Goal: Transaction & Acquisition: Purchase product/service

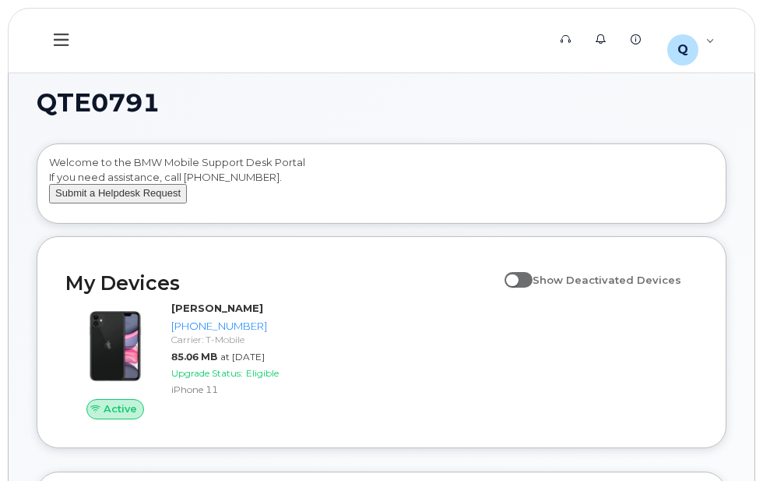
click at [92, 203] on button "Submit a Helpdesk Request" at bounding box center [118, 193] width 138 height 19
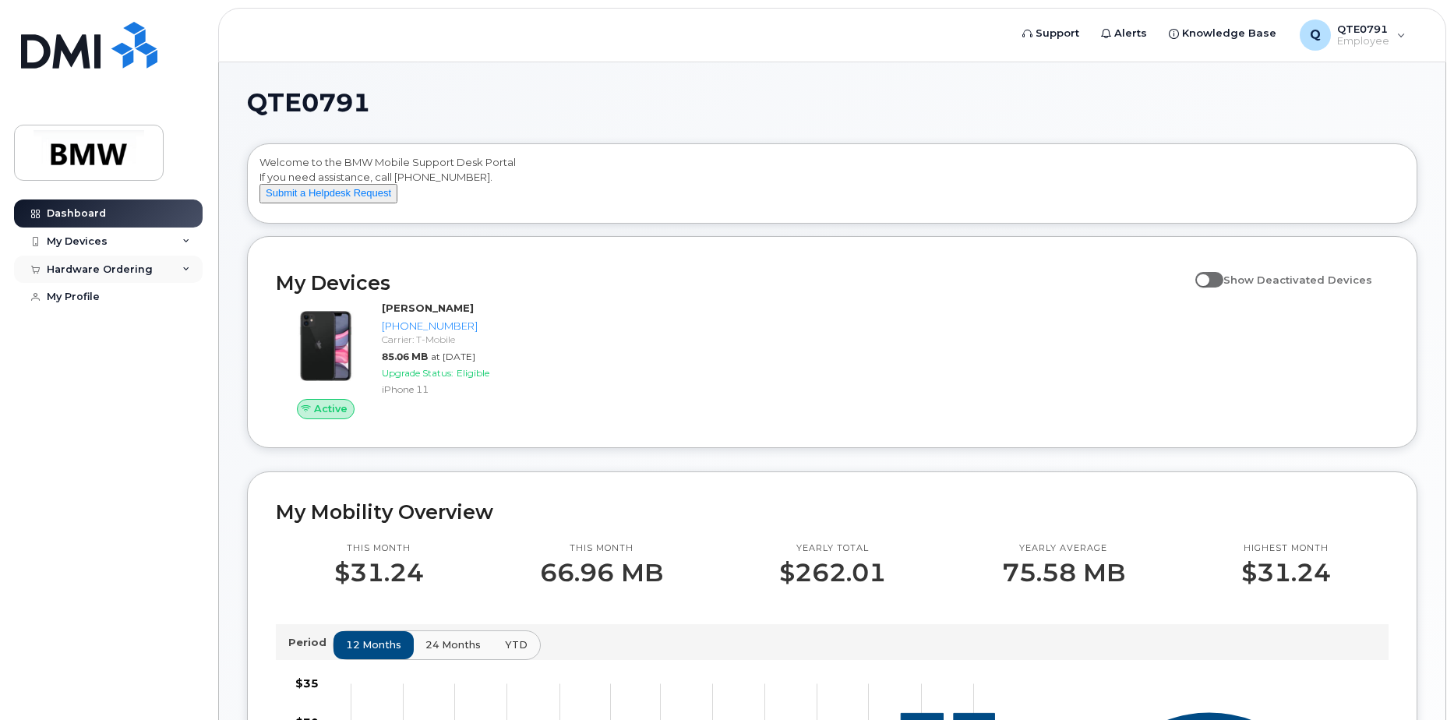
click at [177, 268] on div "Hardware Ordering" at bounding box center [108, 270] width 189 height 28
click at [93, 299] on div "New Order" at bounding box center [83, 298] width 59 height 14
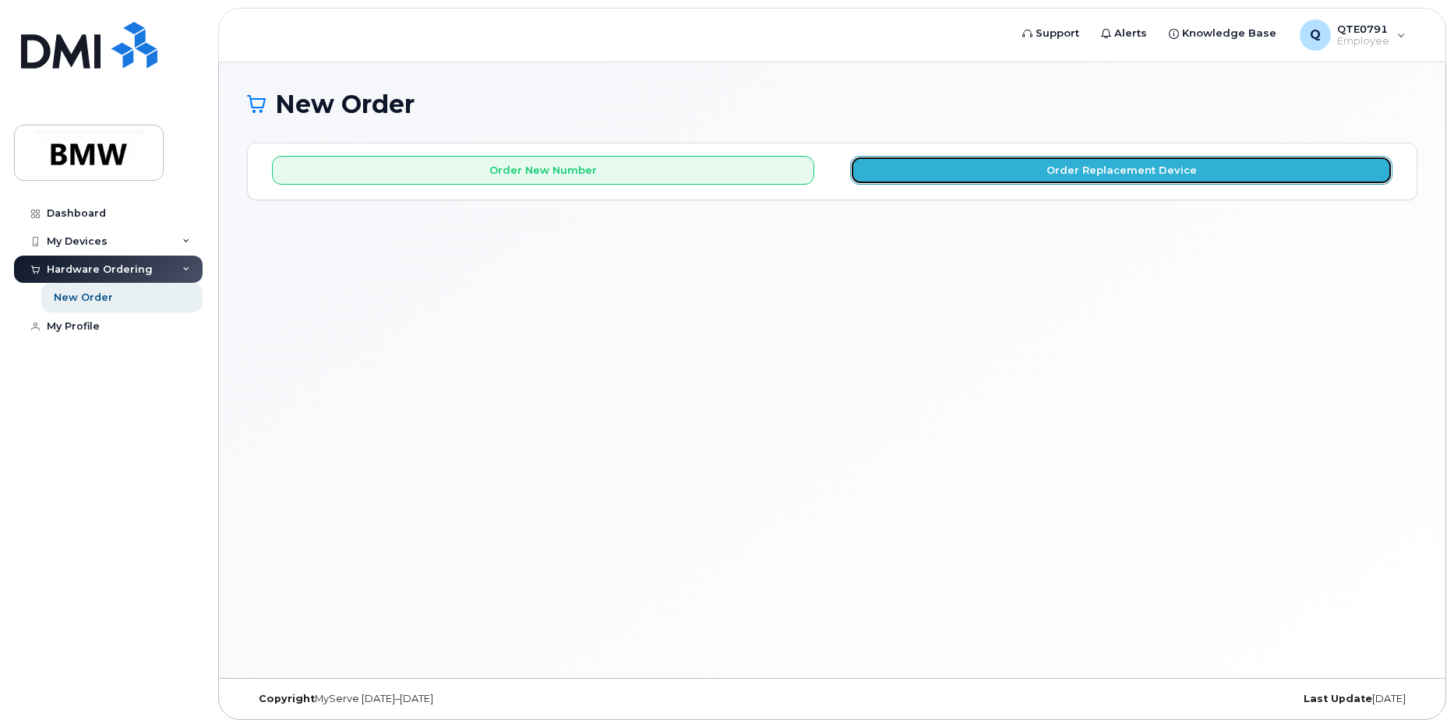
click at [1028, 170] on button "Order Replacement Device" at bounding box center [1121, 170] width 542 height 29
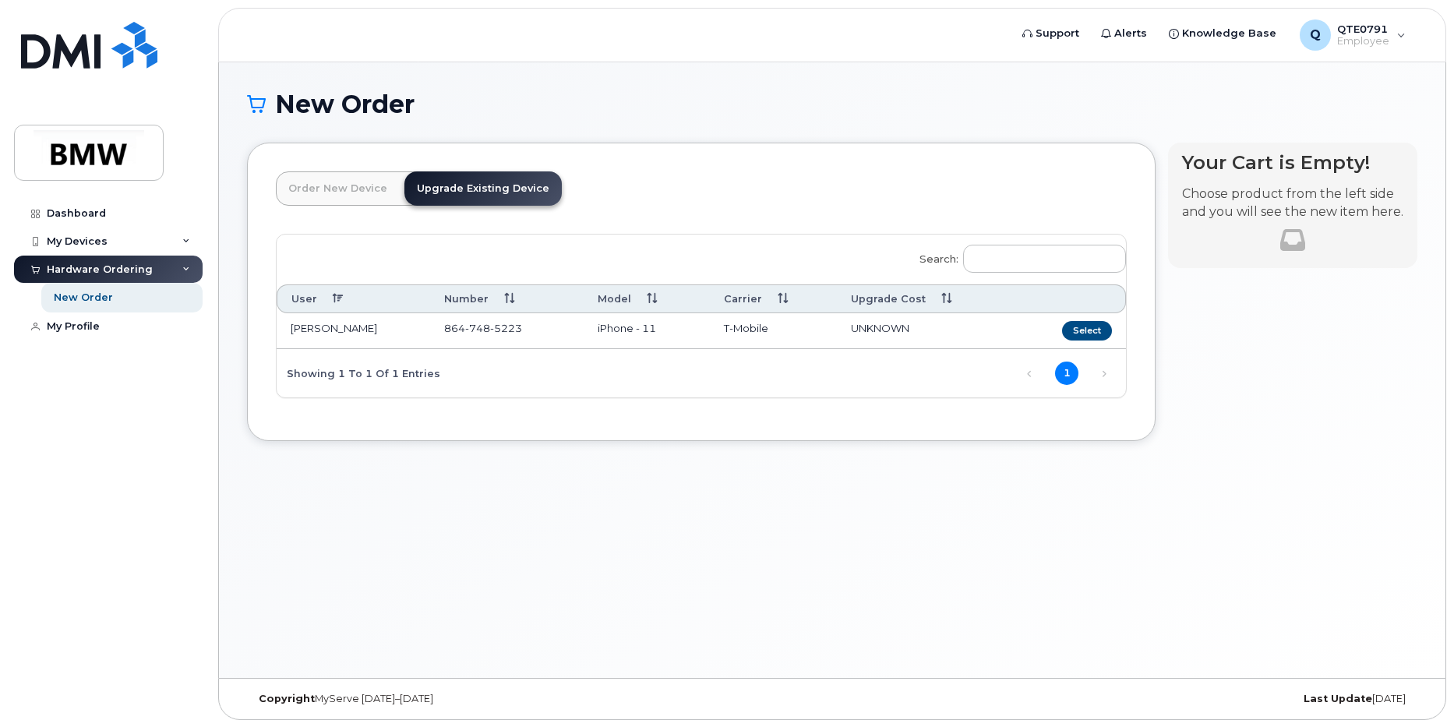
click at [482, 193] on link "Upgrade Existing Device" at bounding box center [482, 188] width 157 height 34
click at [481, 182] on link "Upgrade Existing Device" at bounding box center [482, 188] width 157 height 34
click at [481, 330] on span "748" at bounding box center [477, 328] width 25 height 12
click at [877, 322] on span "UNKNOWN" at bounding box center [880, 328] width 58 height 12
click at [1070, 324] on button "Select" at bounding box center [1087, 330] width 50 height 19
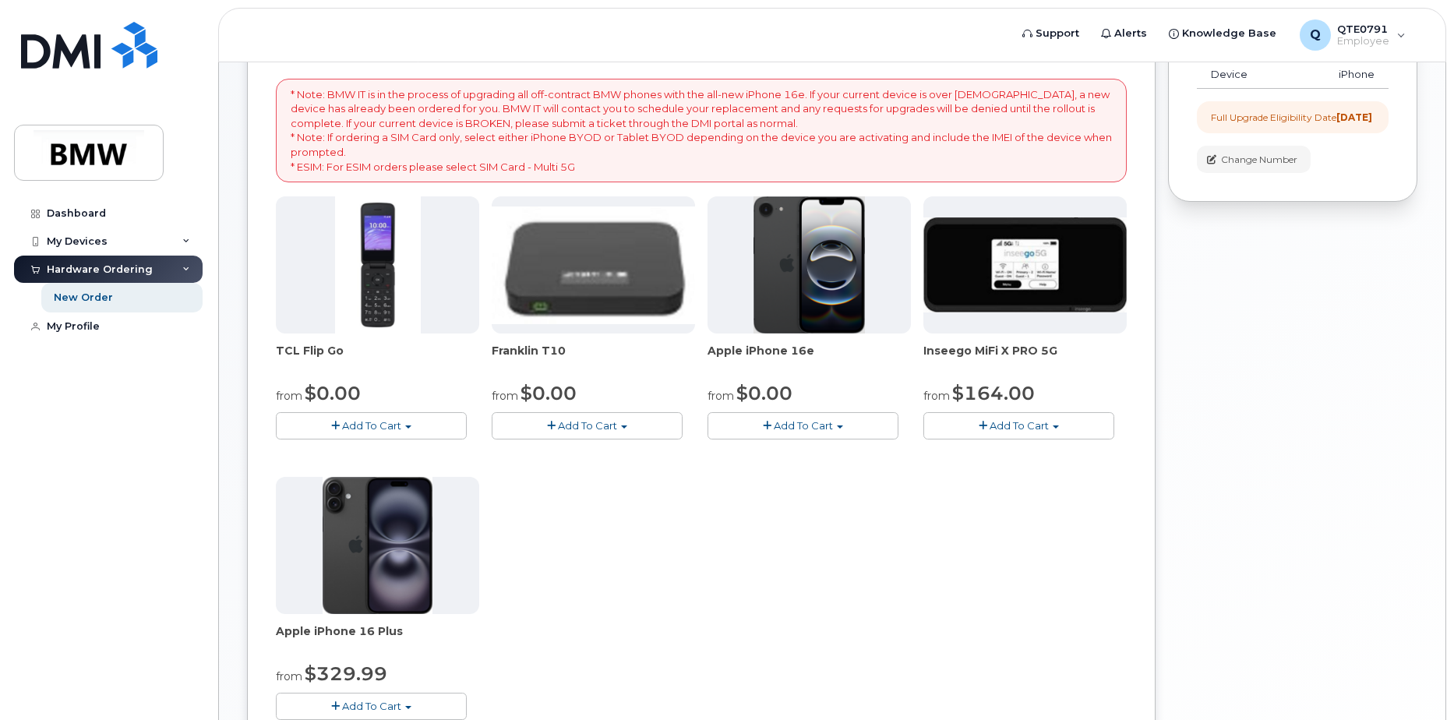
scroll to position [234, 0]
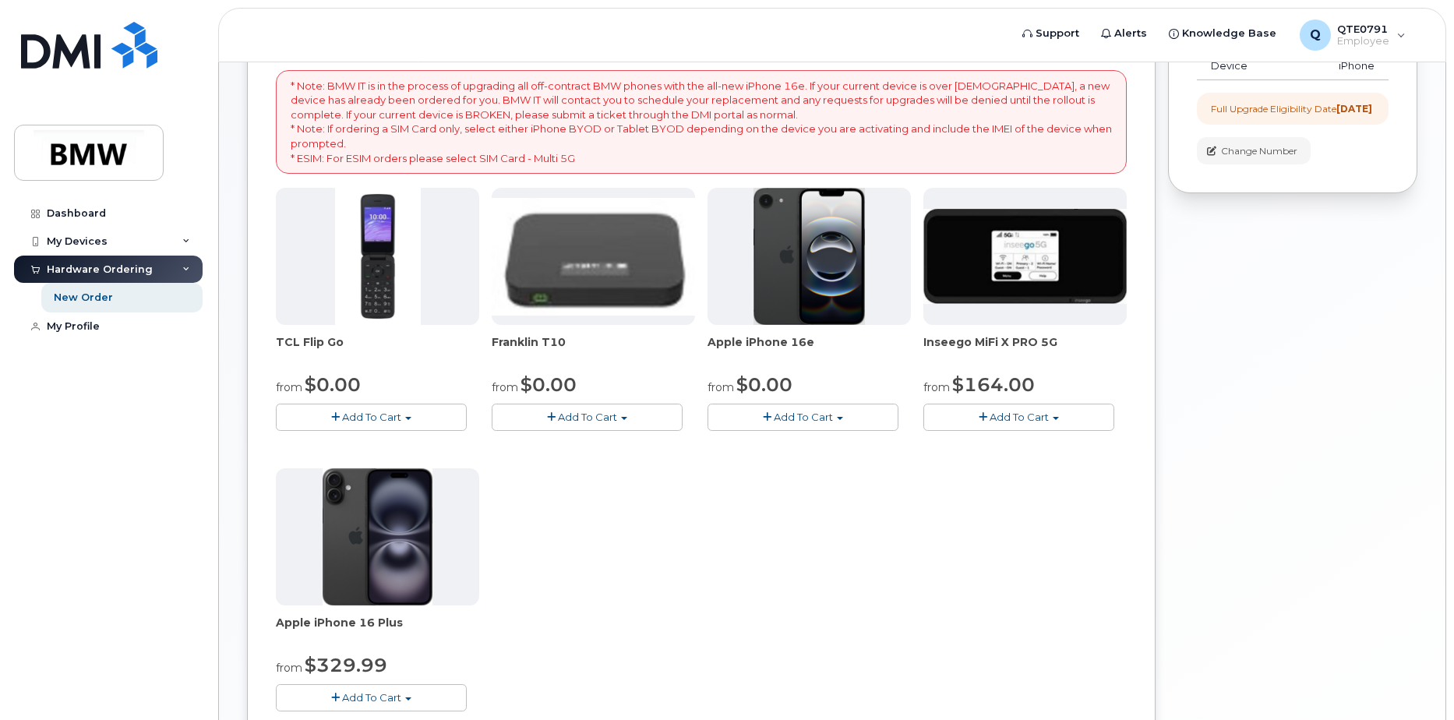
click at [765, 418] on span "button" at bounding box center [767, 417] width 9 height 10
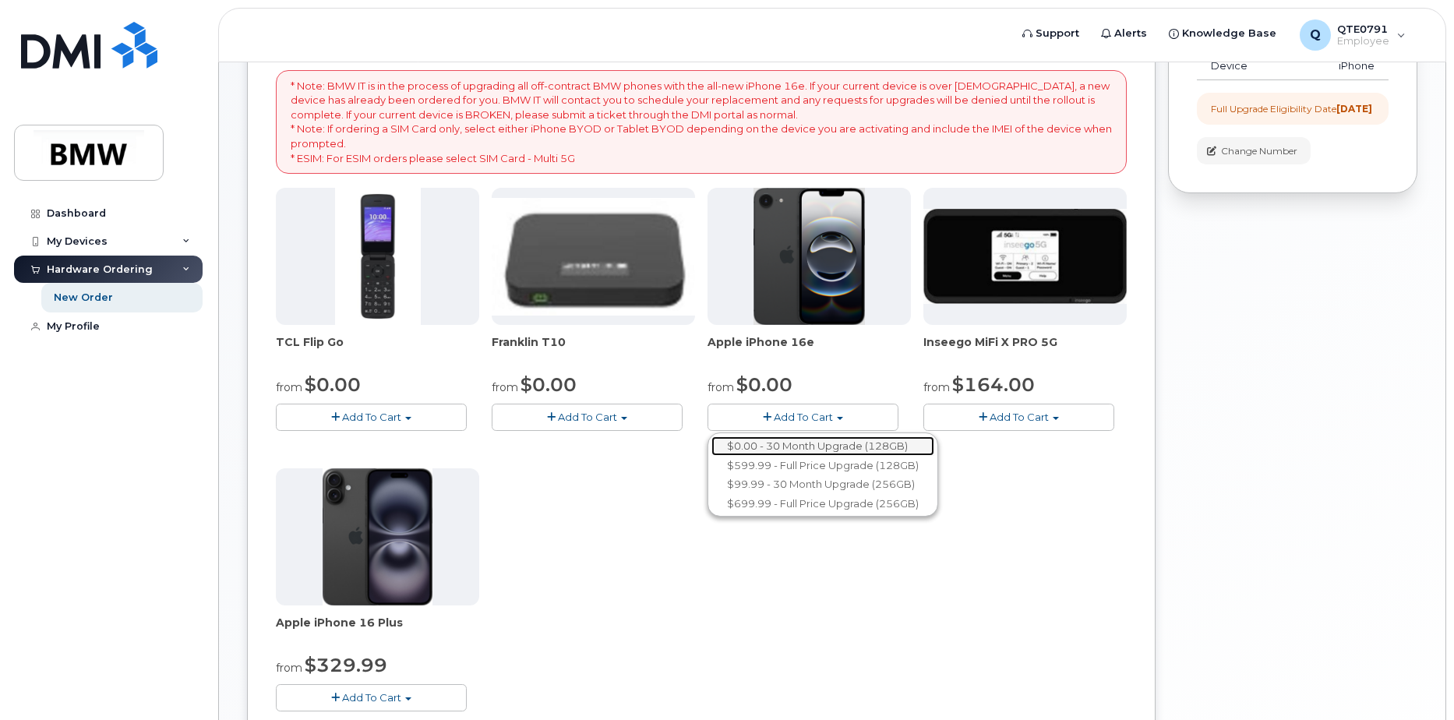
click at [819, 448] on link "$0.00 - 30 Month Upgrade (128GB)" at bounding box center [822, 445] width 223 height 19
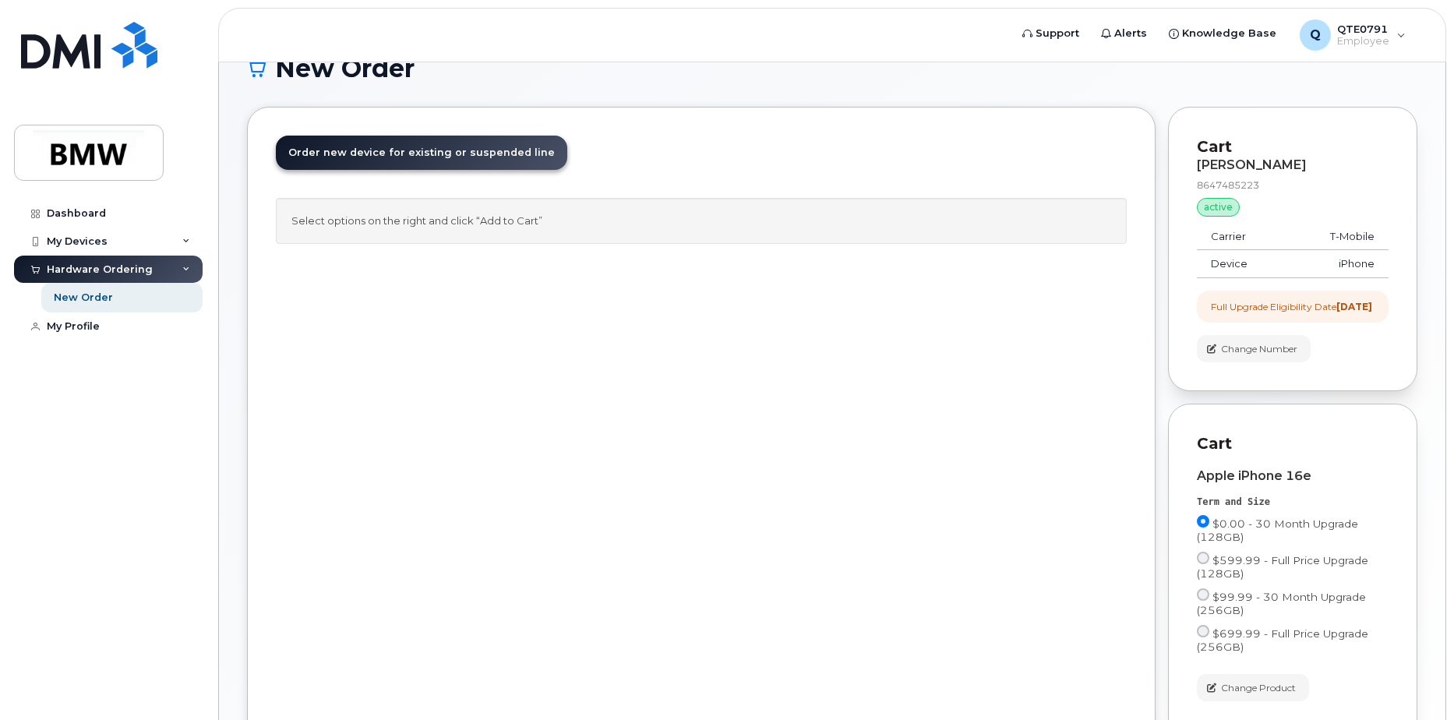
scroll to position [0, 0]
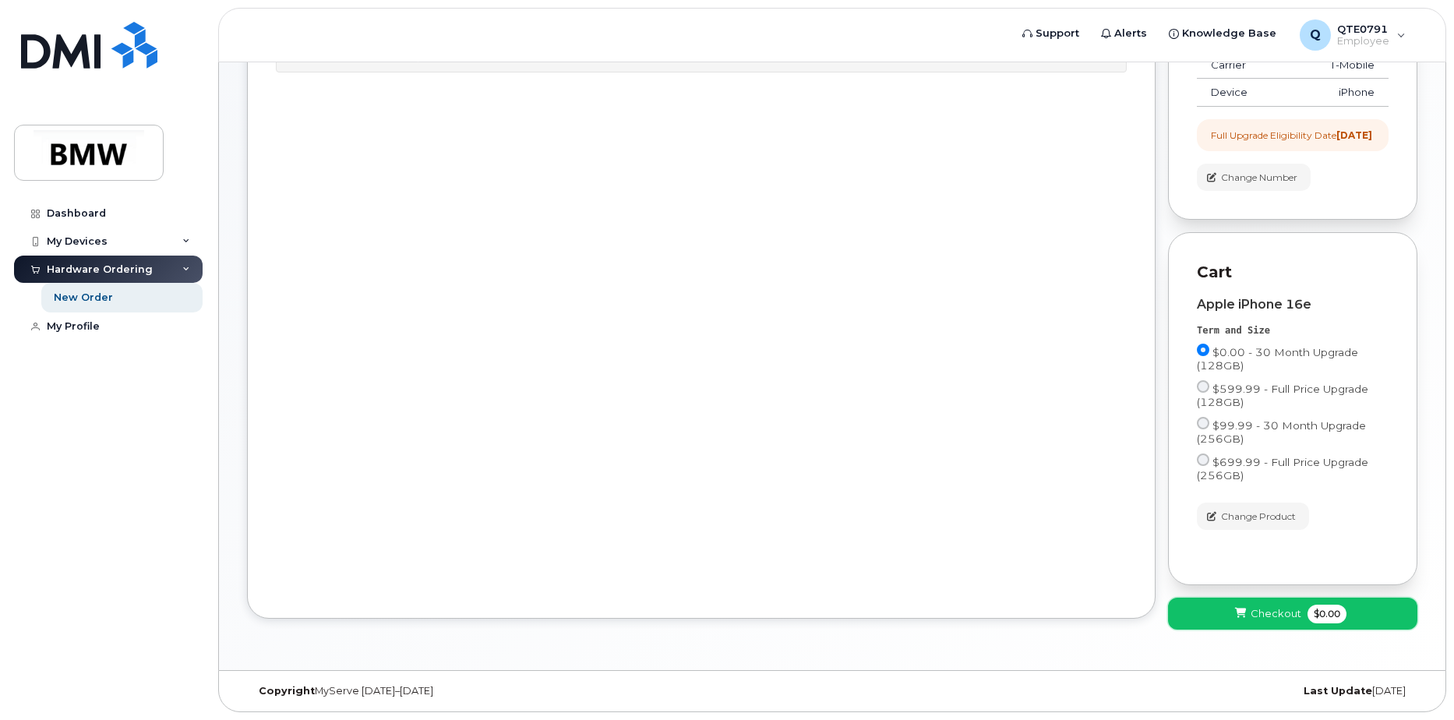
click at [1256, 607] on span "Checkout" at bounding box center [1275, 613] width 51 height 15
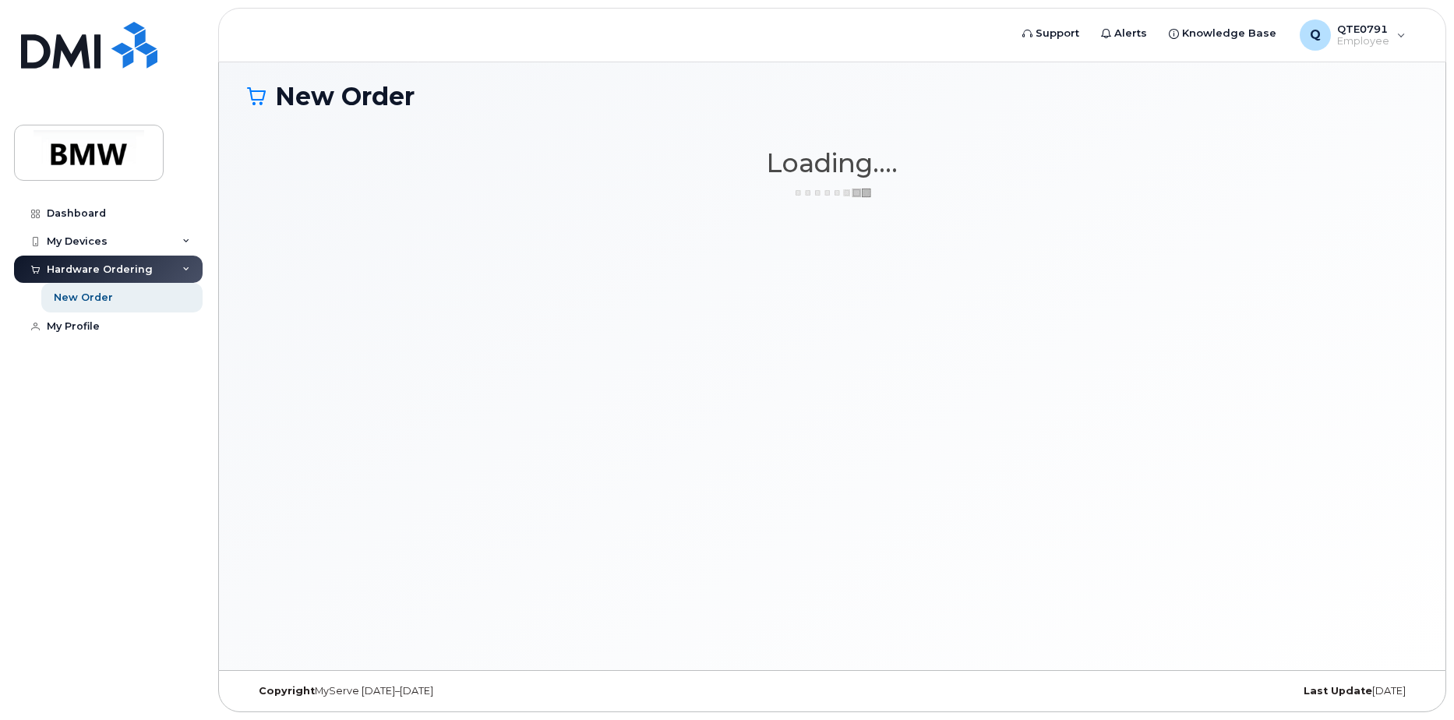
scroll to position [8, 0]
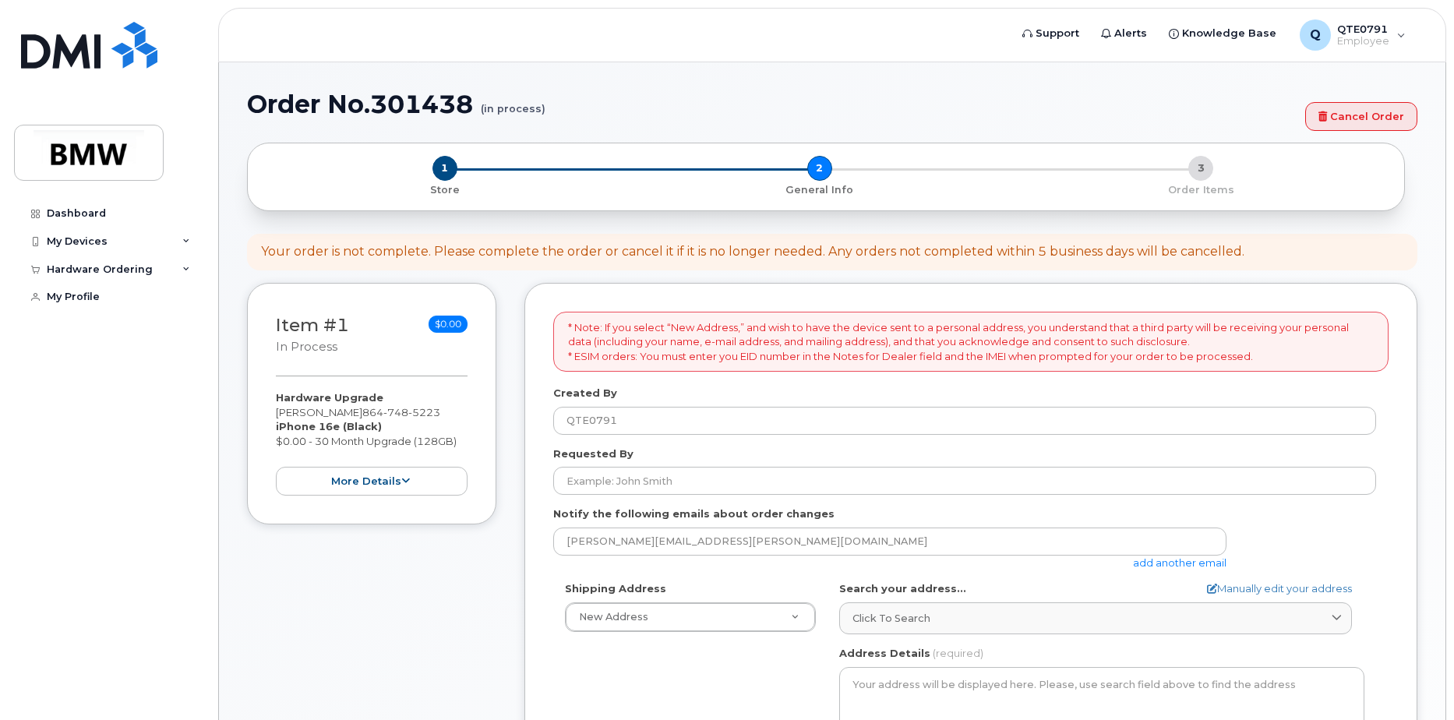
select select
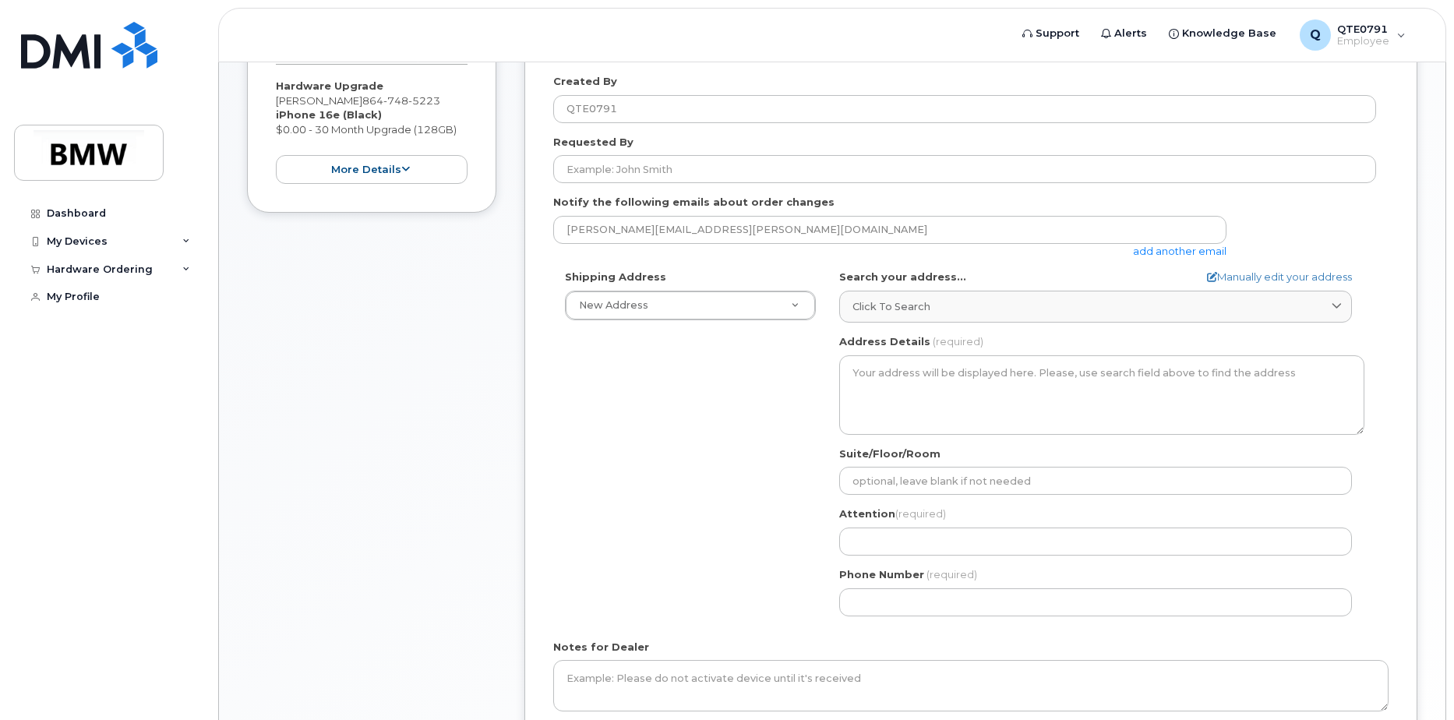
scroll to position [234, 0]
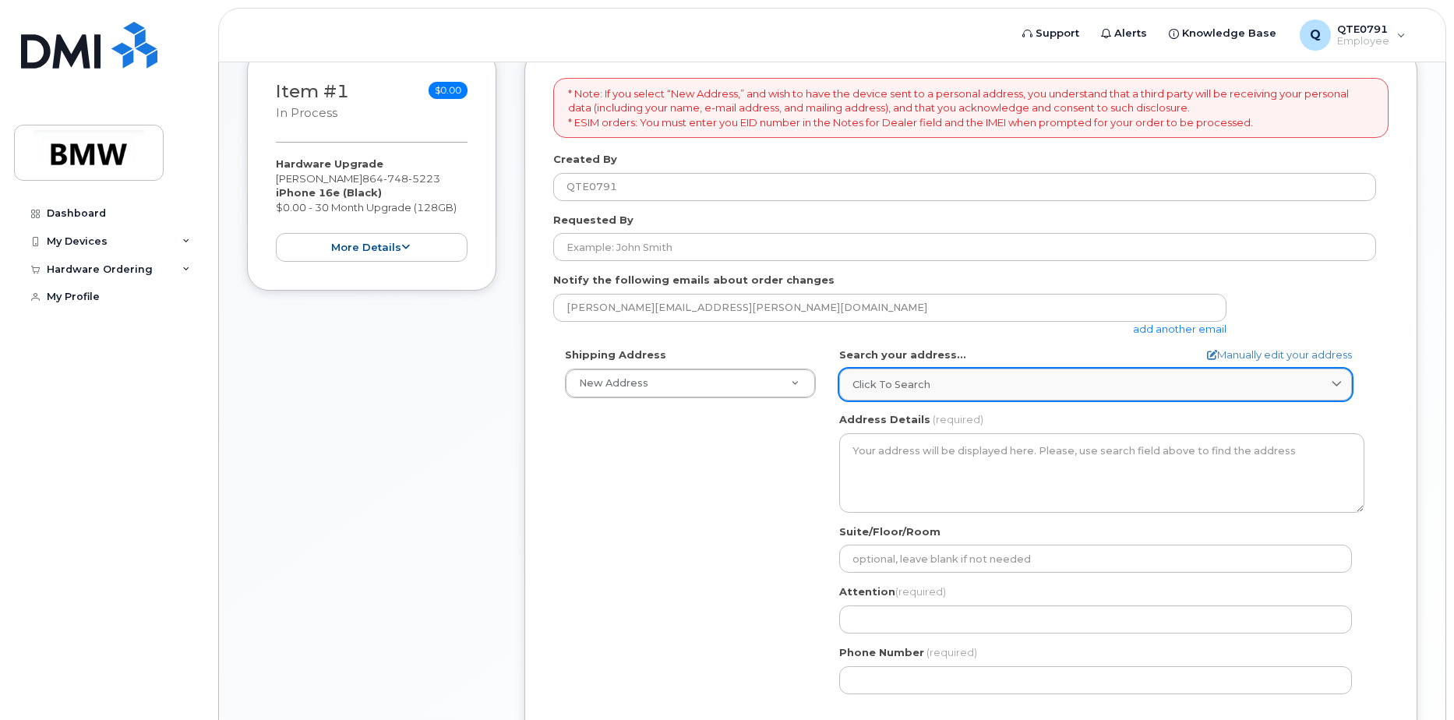
click at [1330, 379] on span at bounding box center [1336, 384] width 15 height 15
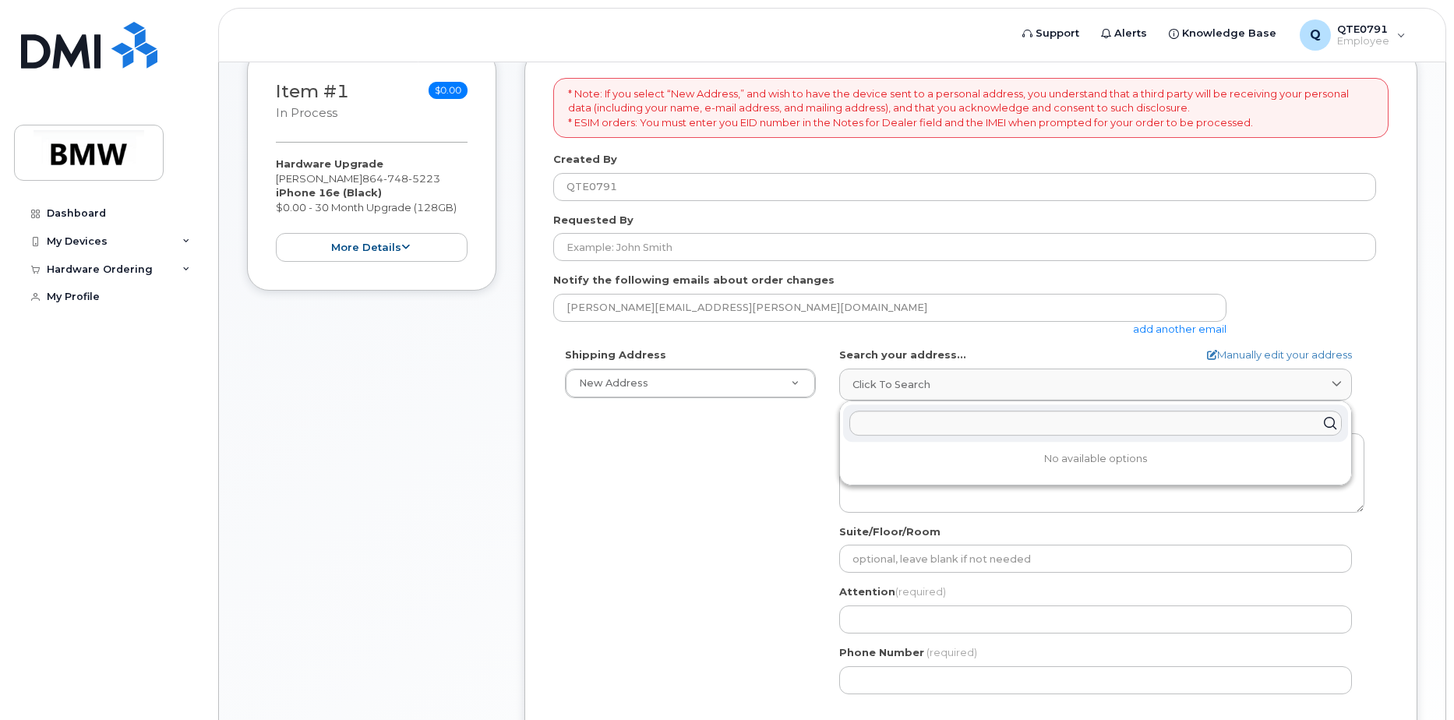
click at [1077, 463] on p "No available options" at bounding box center [1095, 459] width 505 height 14
click at [700, 456] on div "Shipping Address New Address New Address BMW MC Plant BMW North America Financi…" at bounding box center [964, 526] width 823 height 358
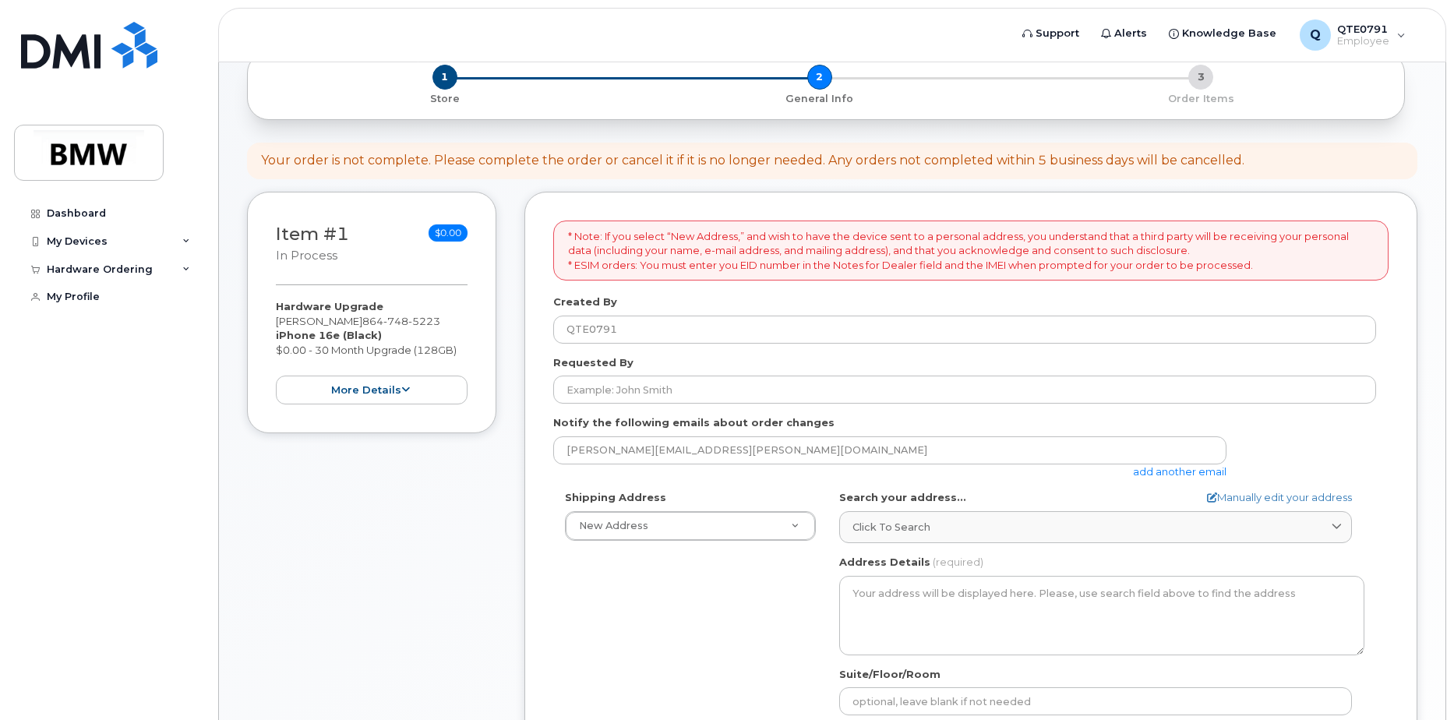
scroll to position [0, 0]
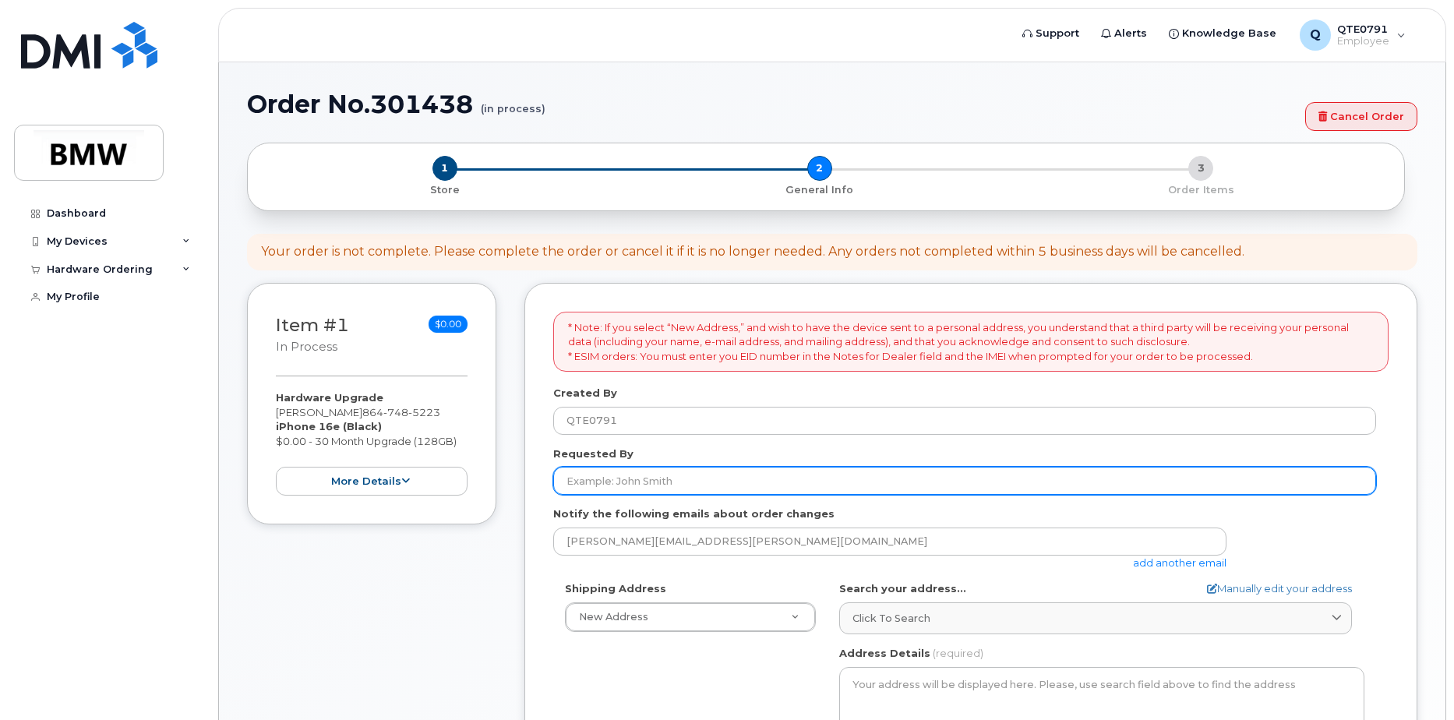
click at [636, 480] on input "Requested By" at bounding box center [964, 481] width 823 height 28
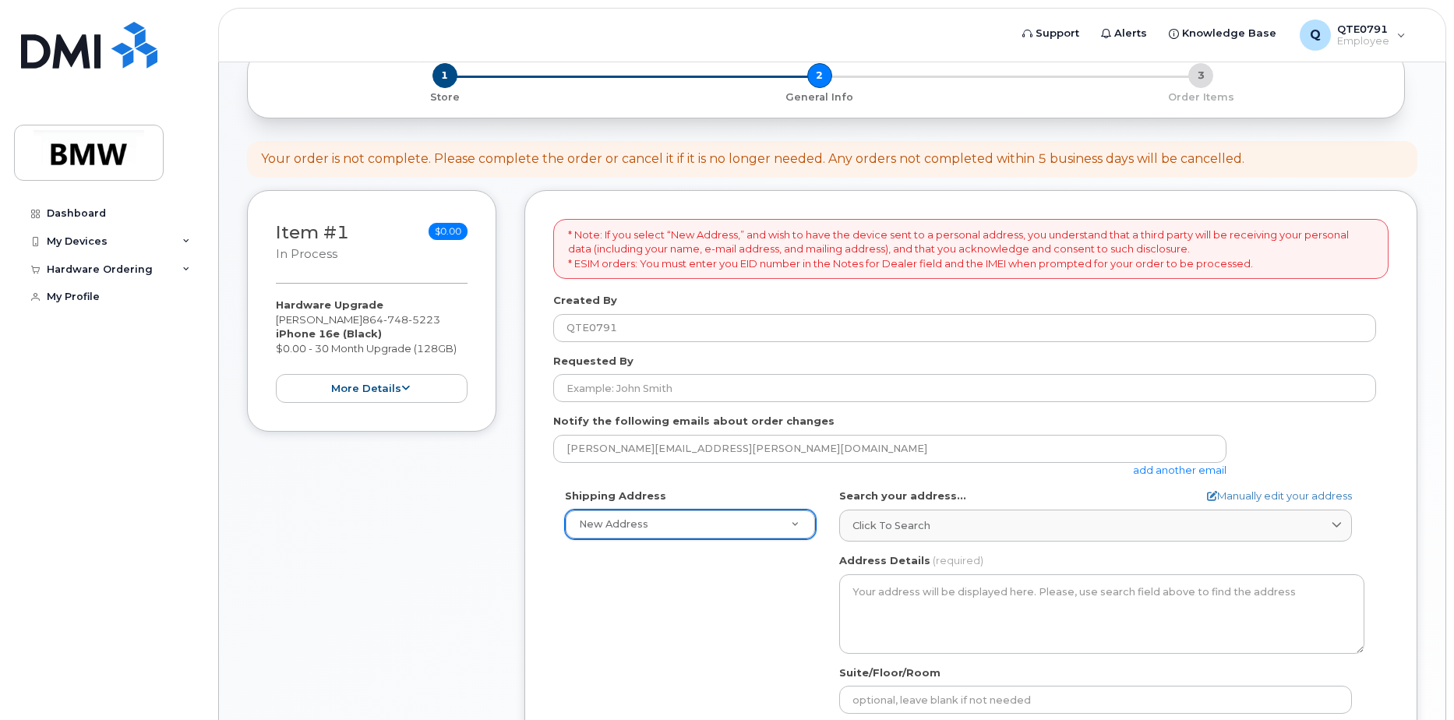
scroll to position [83, 0]
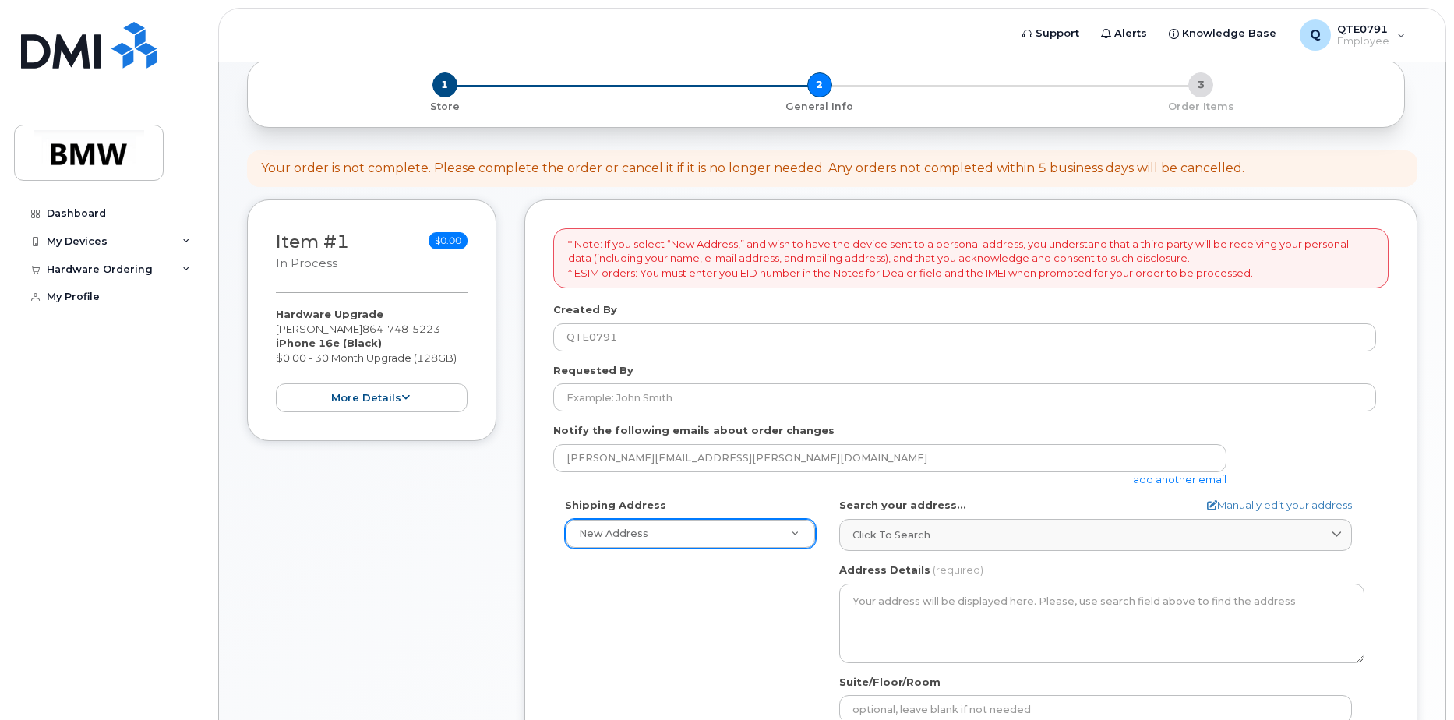
click at [1197, 83] on div "1 Store 2 General Info 3 Order Items" at bounding box center [825, 92] width 1131 height 41
click at [396, 399] on button "more details" at bounding box center [372, 397] width 192 height 29
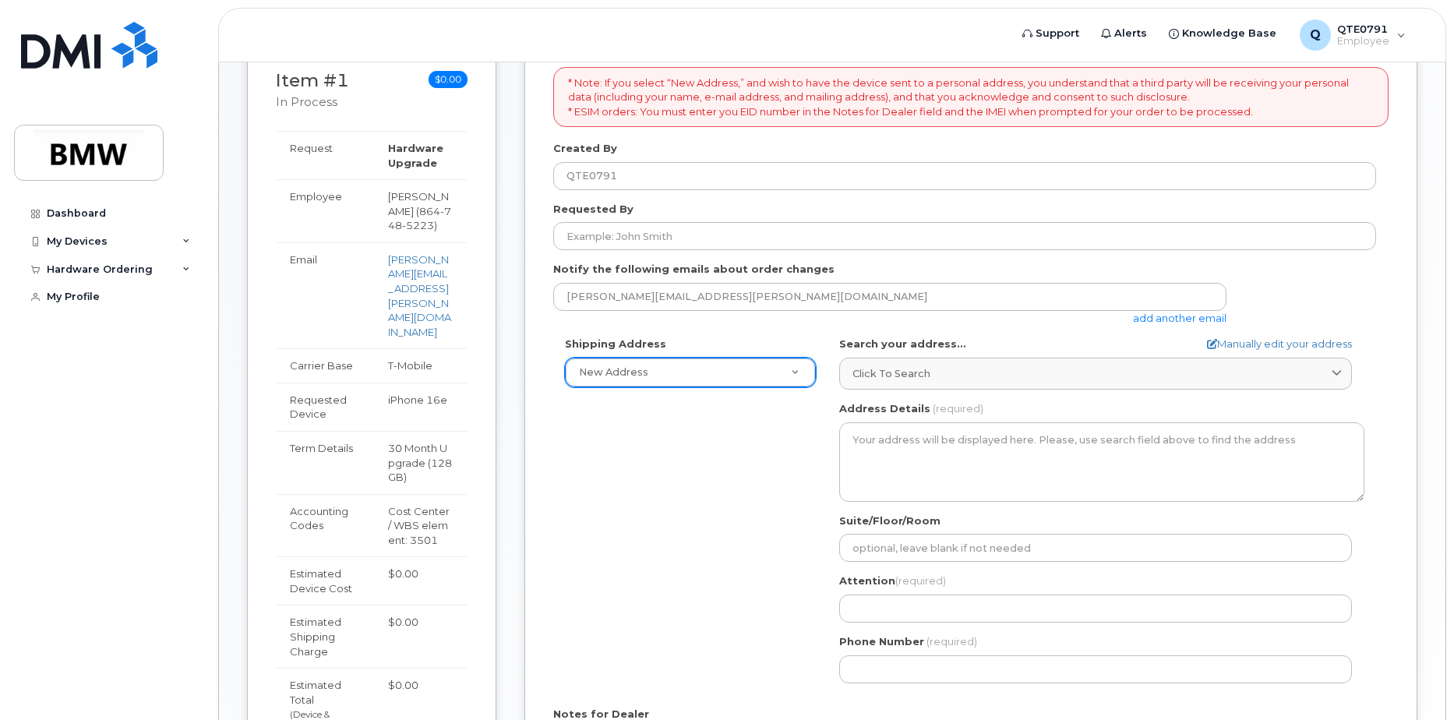
scroll to position [0, 0]
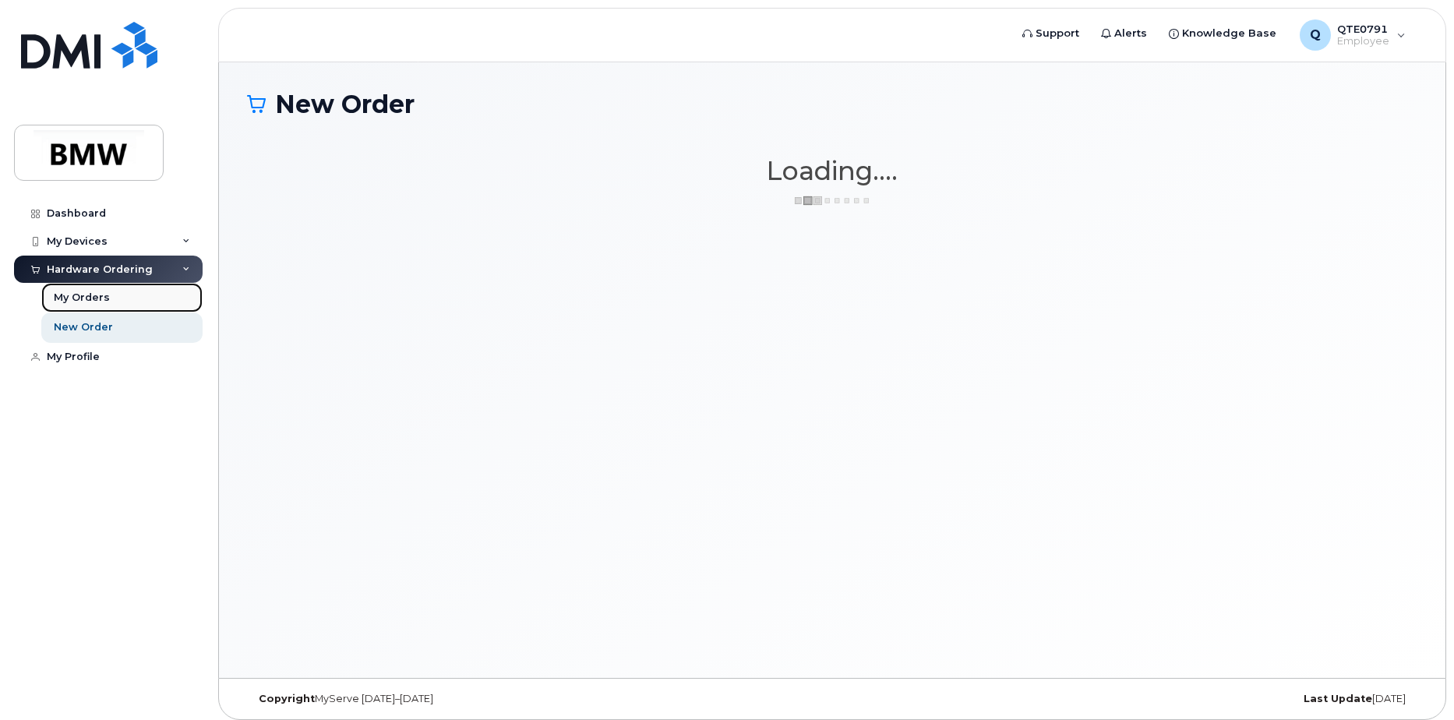
drag, startPoint x: 0, startPoint y: 0, endPoint x: 100, endPoint y: 296, distance: 312.4
click at [100, 296] on div "My Orders" at bounding box center [82, 298] width 56 height 14
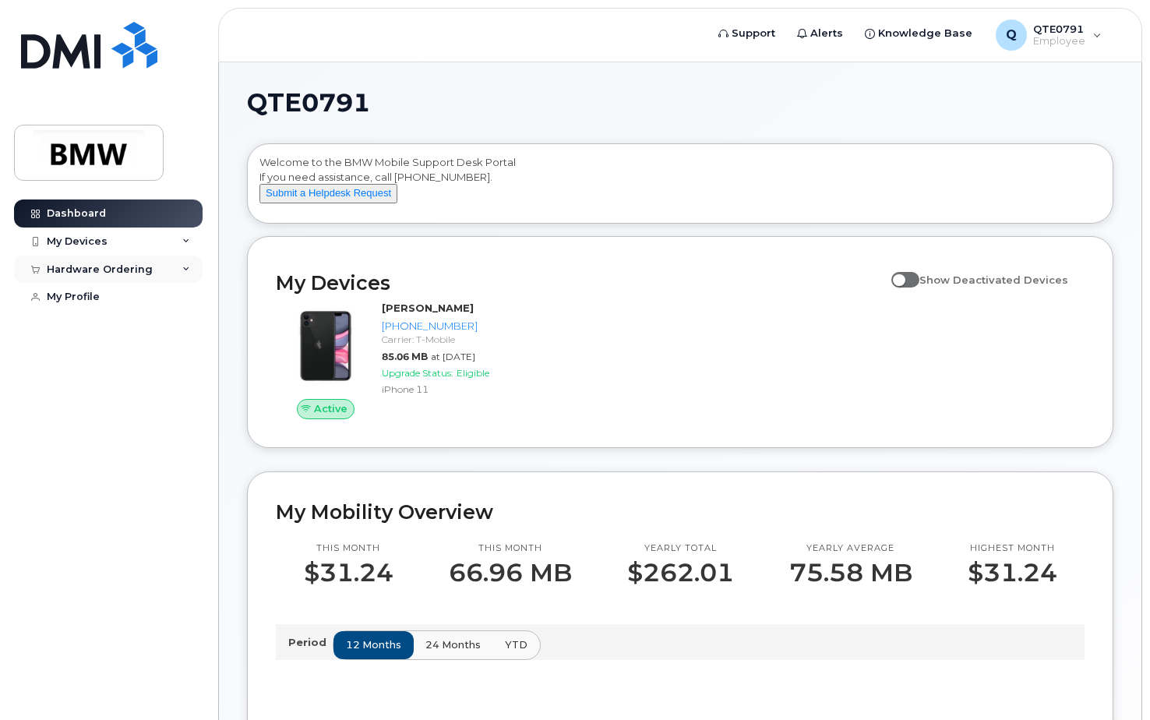
click at [169, 268] on div "Hardware Ordering" at bounding box center [108, 270] width 189 height 28
click at [605, 348] on div "Active Jennifer Pearce 864-748-5223 Carrier: T-Mobile 85.06 MB at Sep 01, 2025 …" at bounding box center [679, 359] width 827 height 137
click at [539, 319] on div "Active Jennifer Pearce 864-748-5223 Carrier: T-Mobile 85.06 MB at Sep 01, 2025 …" at bounding box center [679, 359] width 827 height 137
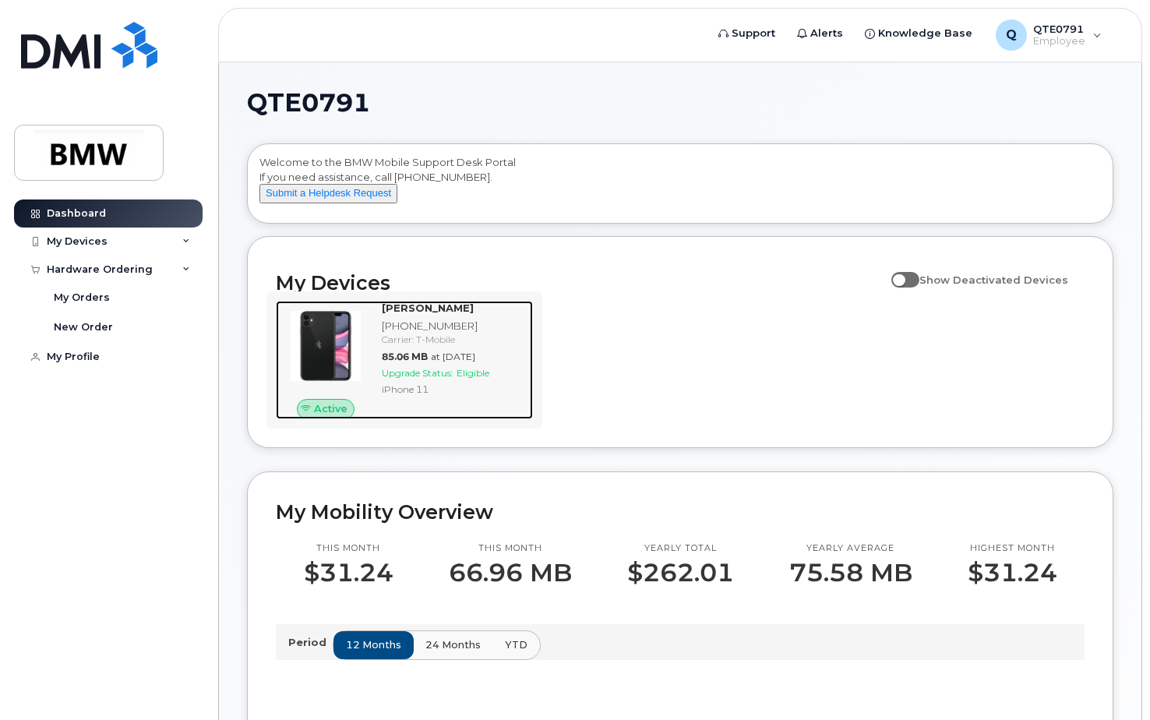
click at [395, 379] on span "Upgrade Status:" at bounding box center [418, 373] width 72 height 12
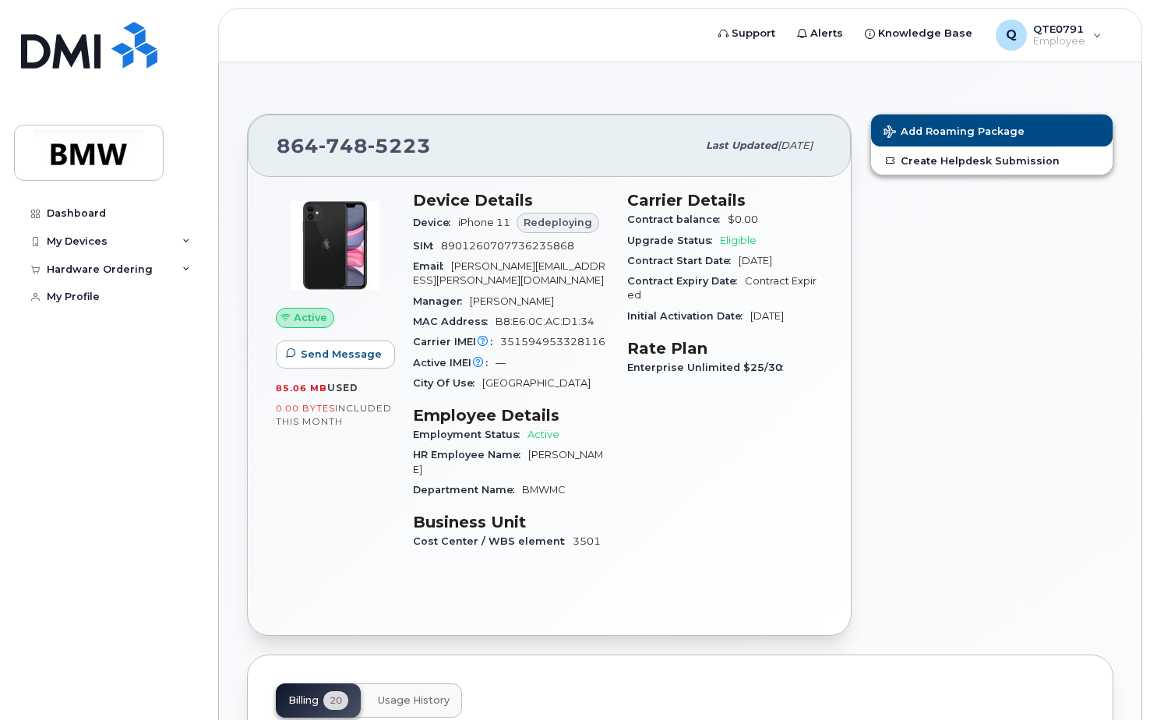
click at [550, 217] on span "Redeploying" at bounding box center [557, 222] width 69 height 15
click at [538, 227] on span "Redeploying" at bounding box center [557, 222] width 69 height 15
